Goal: Navigation & Orientation: Understand site structure

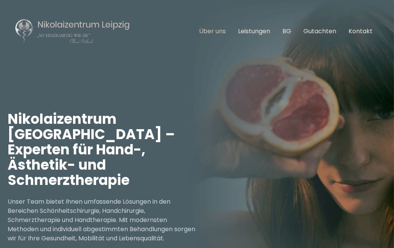
click at [216, 32] on link "Über uns" at bounding box center [212, 31] width 27 height 9
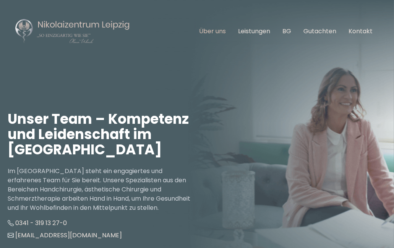
click at [216, 32] on link "Über uns" at bounding box center [212, 31] width 27 height 9
click at [108, 24] on img at bounding box center [72, 31] width 115 height 26
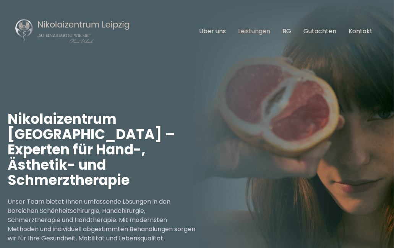
click at [250, 32] on link "Leistungen" at bounding box center [254, 31] width 32 height 9
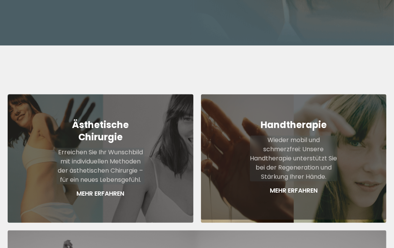
scroll to position [307, 0]
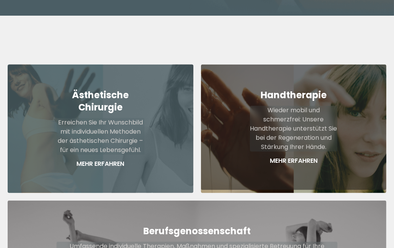
click at [88, 159] on p "Mehr Erfahren" at bounding box center [101, 163] width 88 height 9
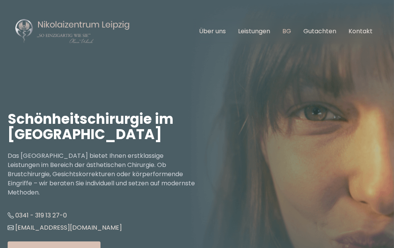
click at [289, 31] on link "BG" at bounding box center [286, 31] width 9 height 9
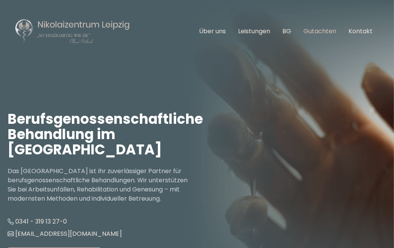
click at [317, 31] on link "Gutachten" at bounding box center [319, 31] width 33 height 9
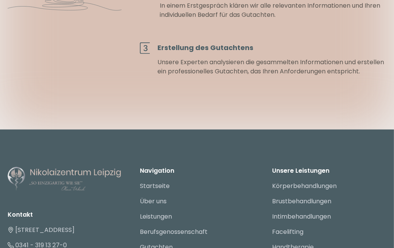
scroll to position [1667, 0]
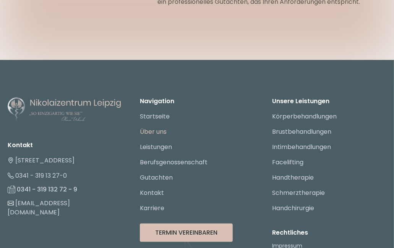
click at [159, 136] on link "Über uns" at bounding box center [153, 131] width 27 height 9
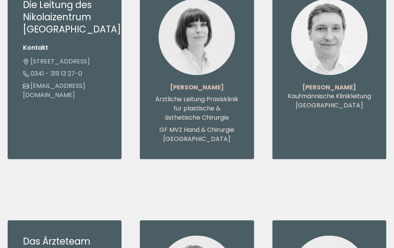
scroll to position [416, 0]
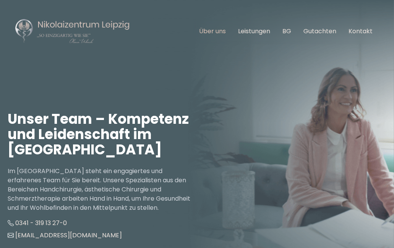
click at [214, 33] on link "Über uns" at bounding box center [212, 31] width 27 height 9
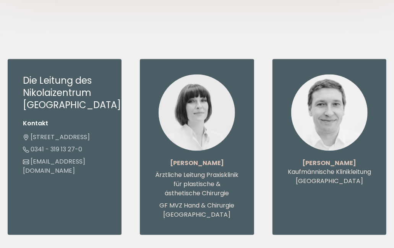
scroll to position [590, 0]
